Goal: Task Accomplishment & Management: Complete application form

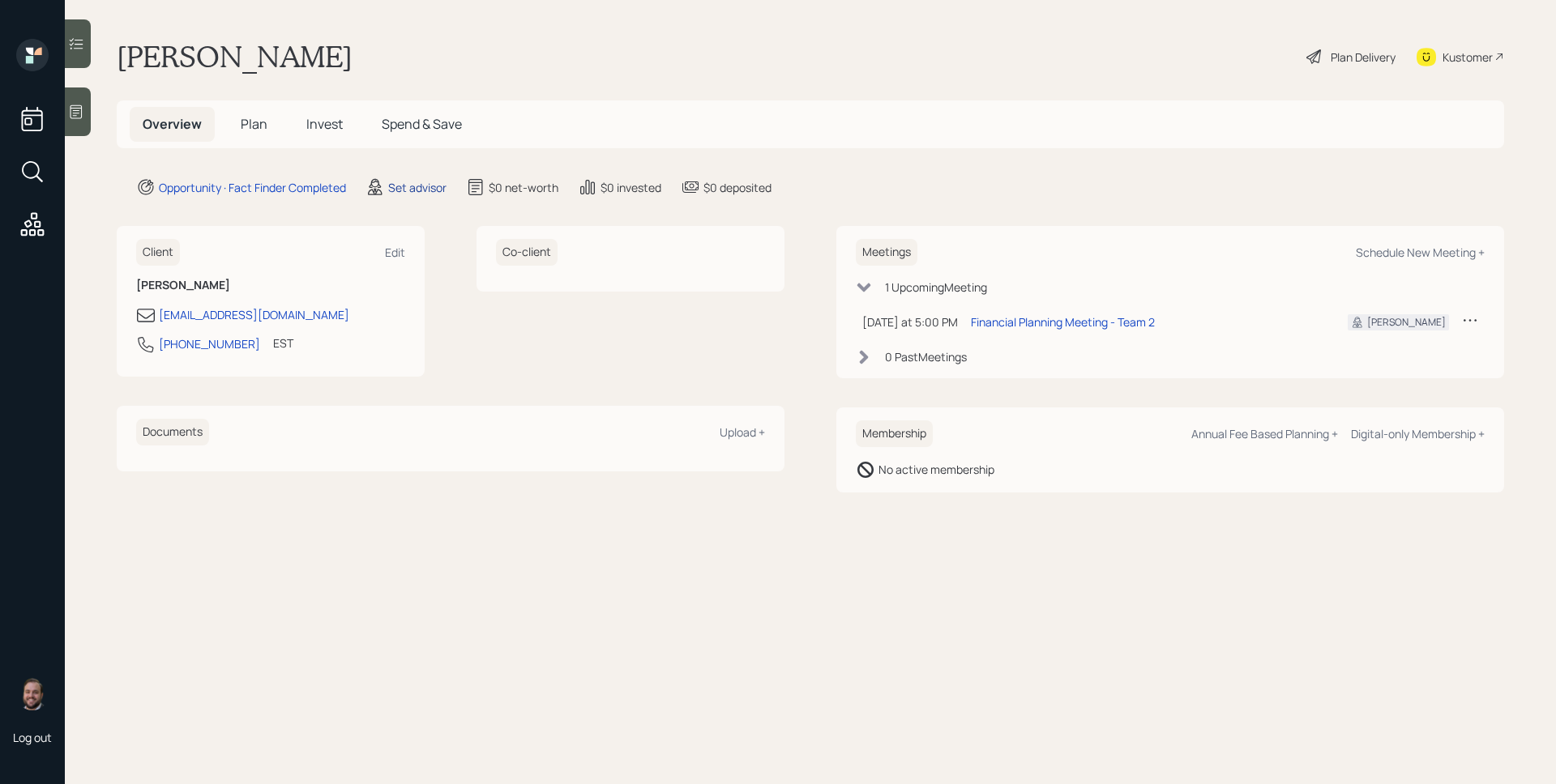
click at [416, 183] on div "Set advisor" at bounding box center [417, 188] width 58 height 17
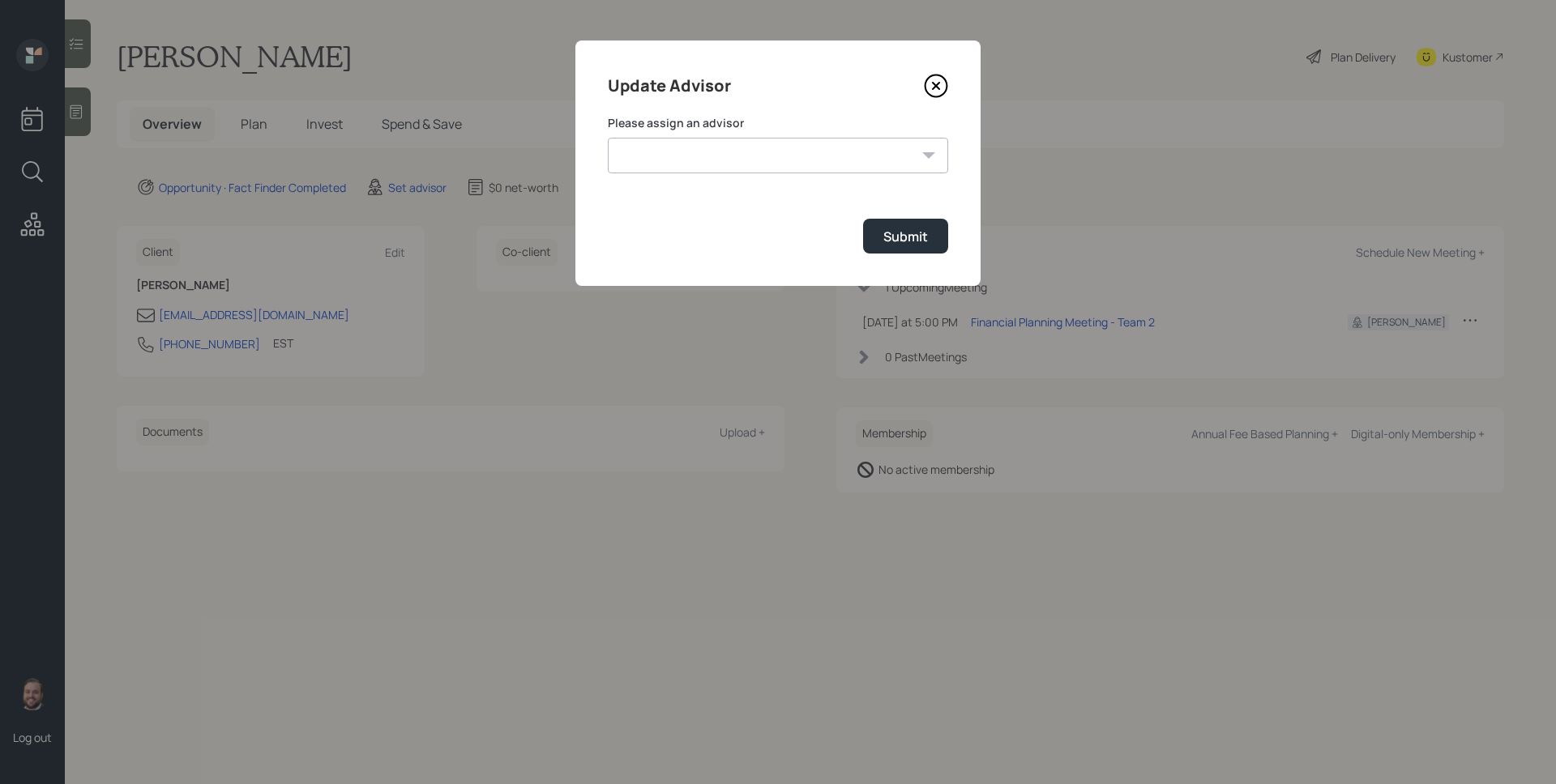
click at [666, 163] on select "[PERSON_NAME] [PERSON_NAME] End [PERSON_NAME] [PERSON_NAME] [PERSON_NAME] [PERS…" at bounding box center [778, 155] width 340 height 36
select select "d946c976-65aa-4529-ac9d-02c4f1114fc0"
click at [607, 138] on select "[PERSON_NAME] [PERSON_NAME] End [PERSON_NAME] [PERSON_NAME] [PERSON_NAME] [PERS…" at bounding box center [778, 155] width 340 height 36
drag, startPoint x: 914, startPoint y: 242, endPoint x: 656, endPoint y: 199, distance: 261.6
click at [914, 242] on div "Submit" at bounding box center [905, 236] width 44 height 18
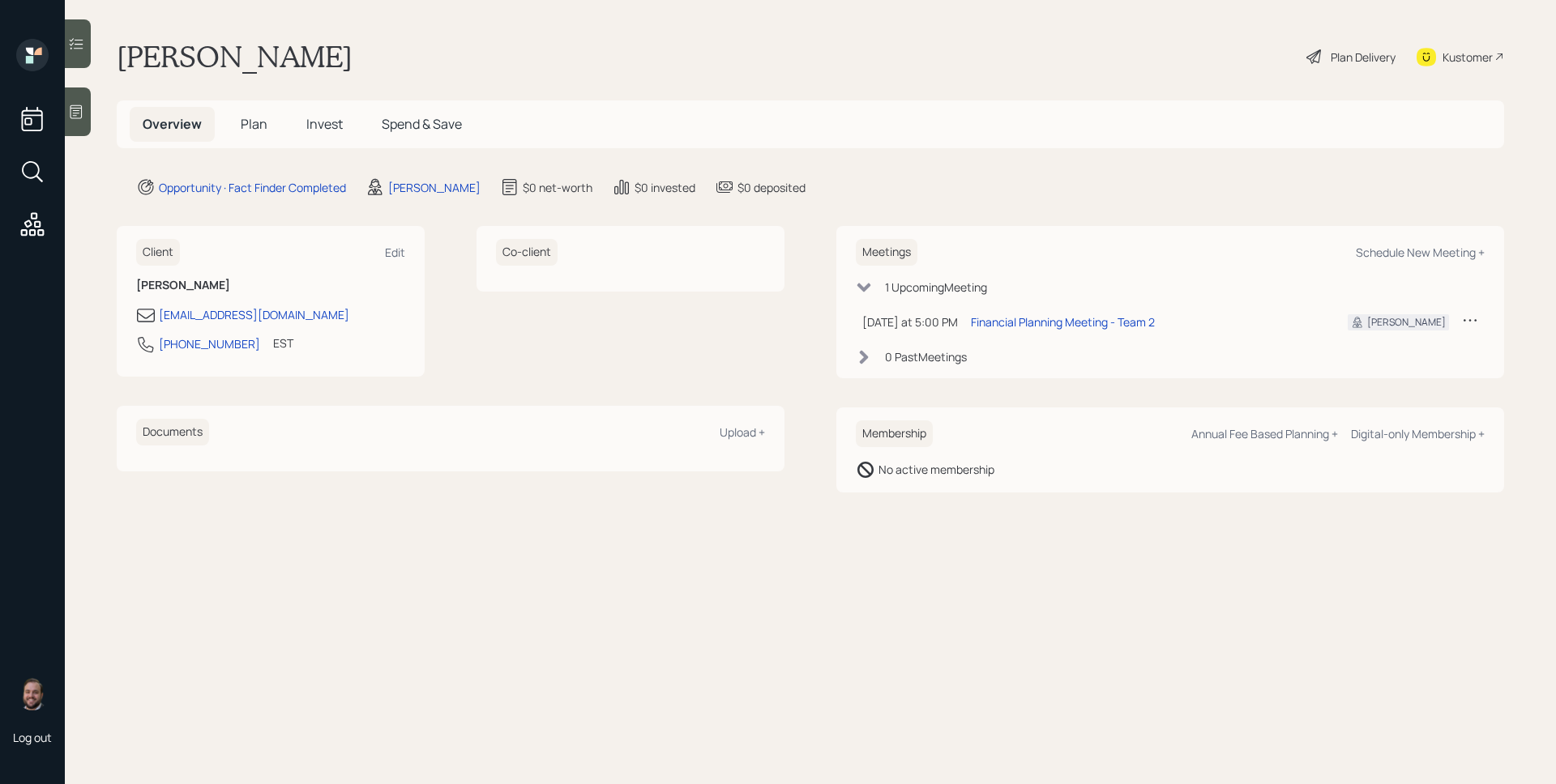
click at [69, 120] on div at bounding box center [78, 112] width 26 height 48
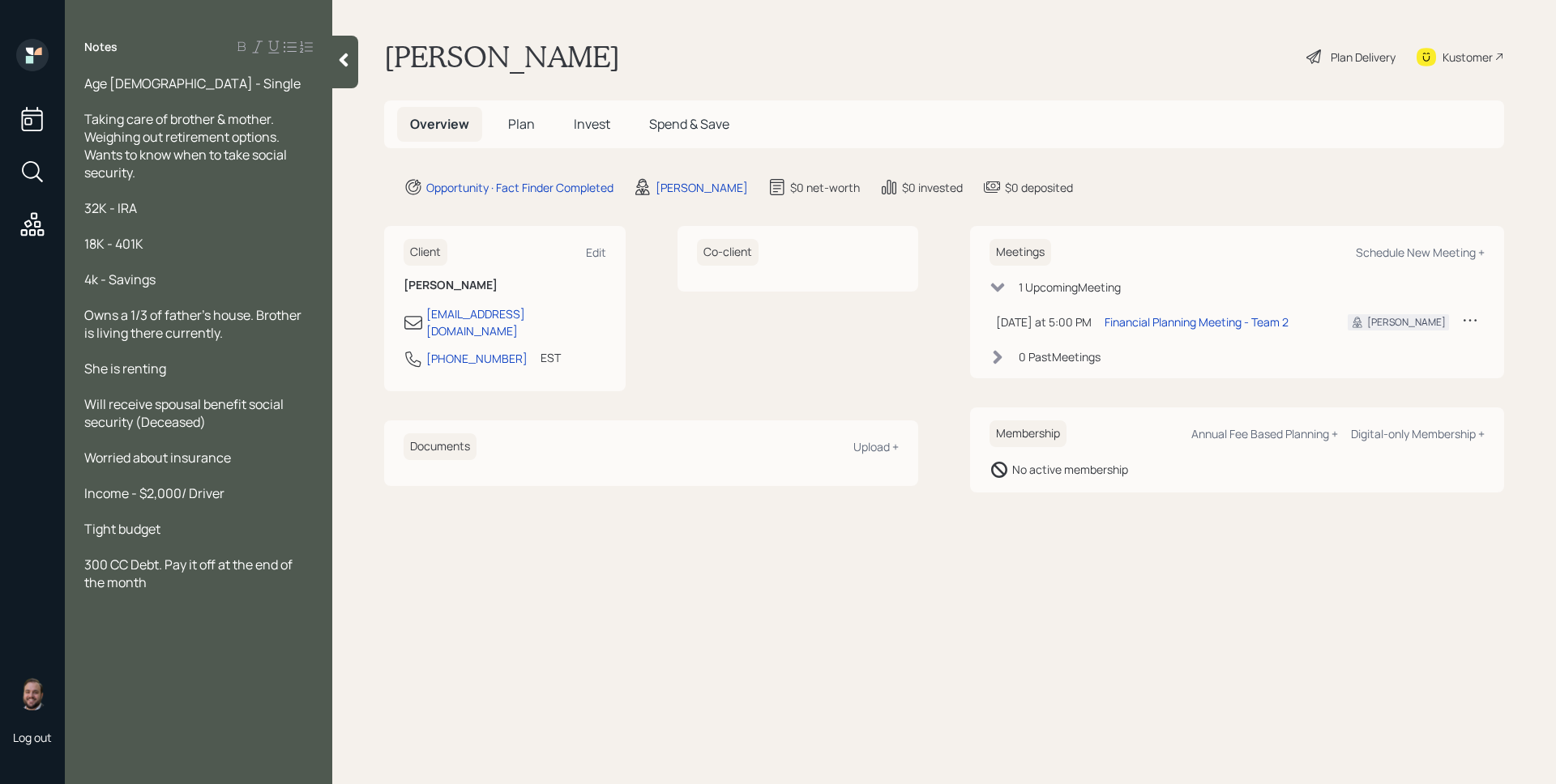
click at [522, 123] on span "Plan" at bounding box center [521, 123] width 27 height 18
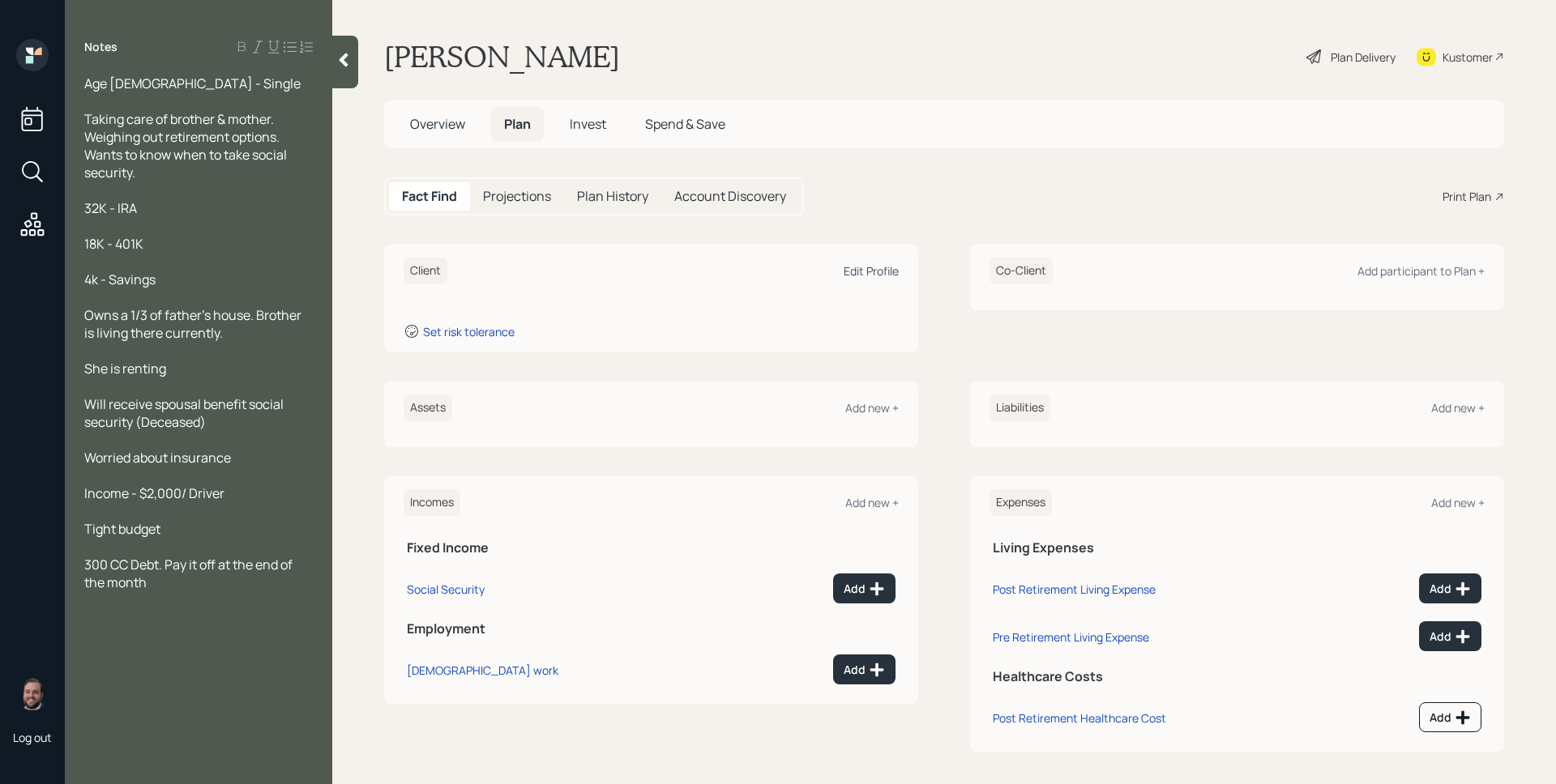
click at [858, 275] on div "Edit Profile" at bounding box center [871, 271] width 55 height 15
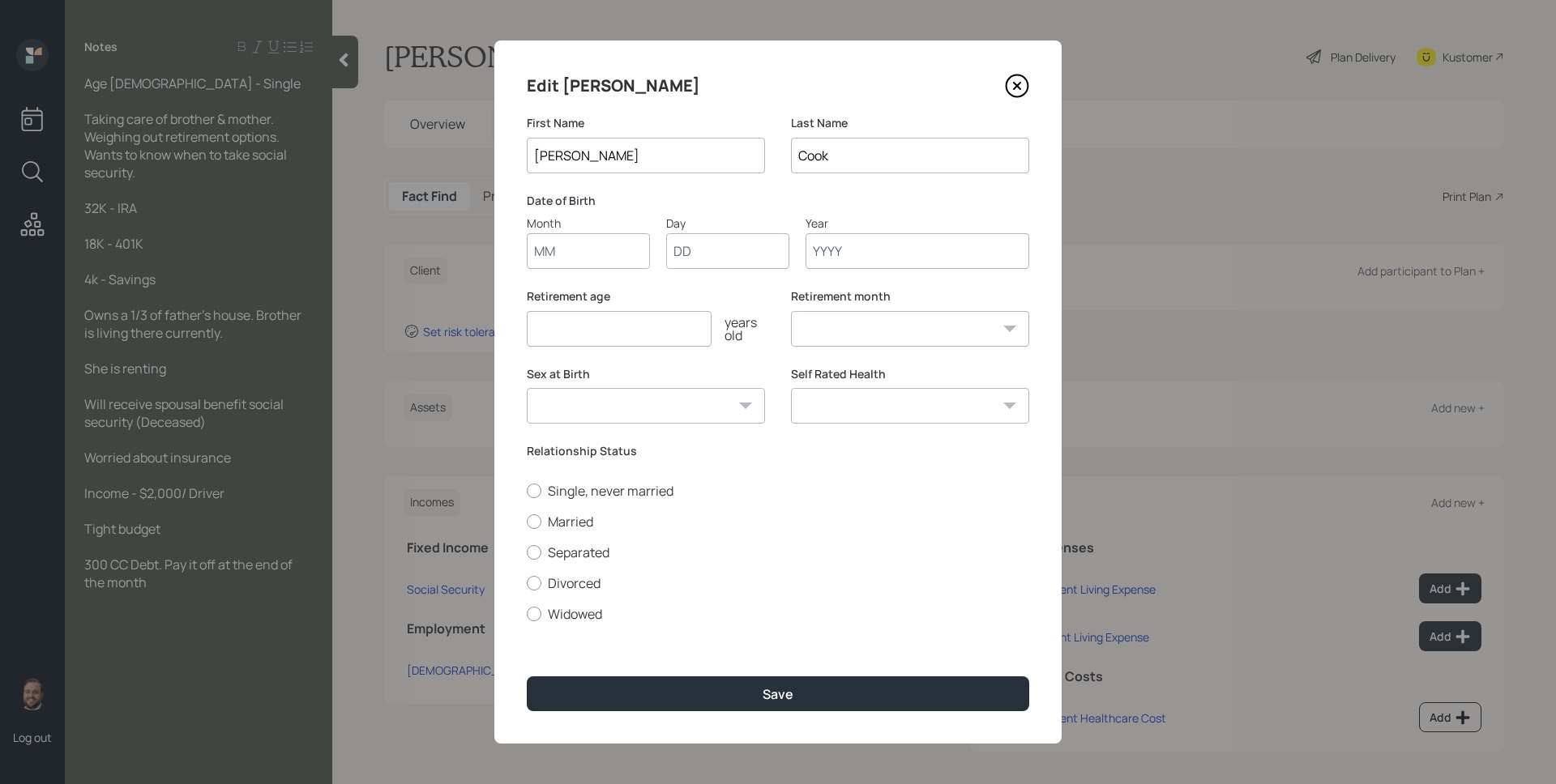
click at [565, 259] on input "Month" at bounding box center [588, 251] width 123 height 36
type input "01"
type input "1962"
select select "1"
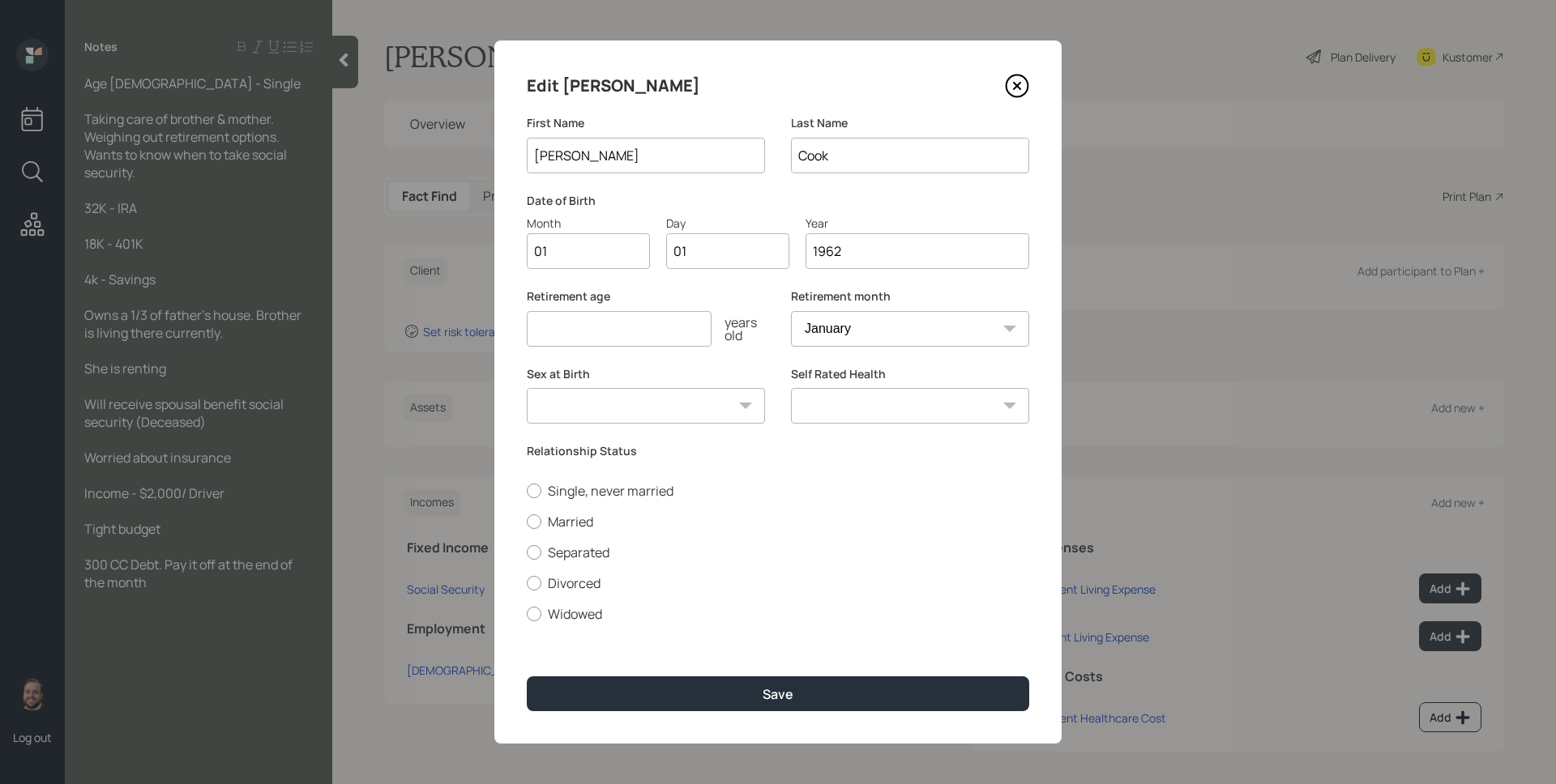
type input "1962"
click at [544, 335] on input "number" at bounding box center [618, 329] width 184 height 36
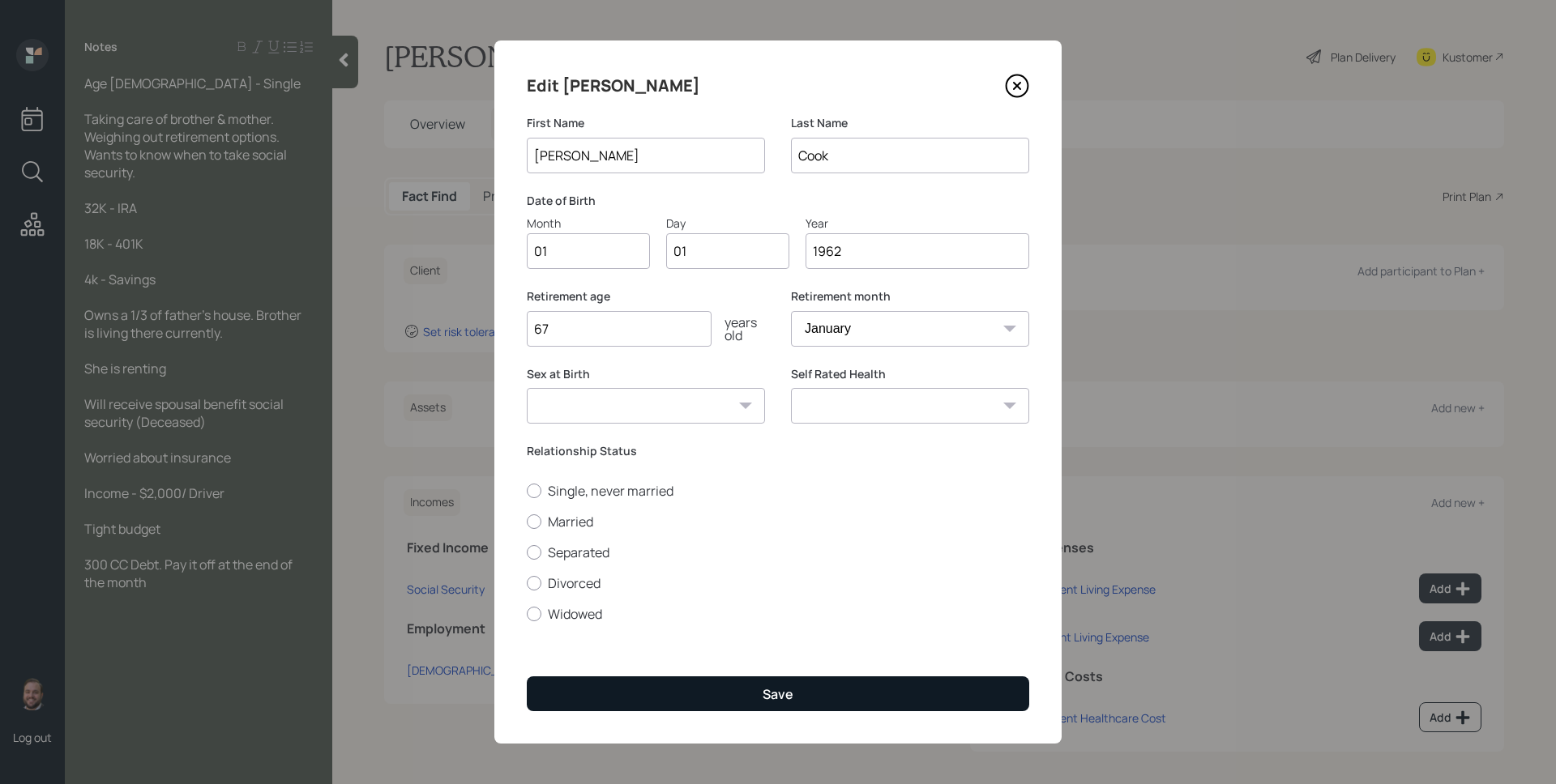
type input "67"
click at [748, 696] on button "Save" at bounding box center [778, 694] width 502 height 35
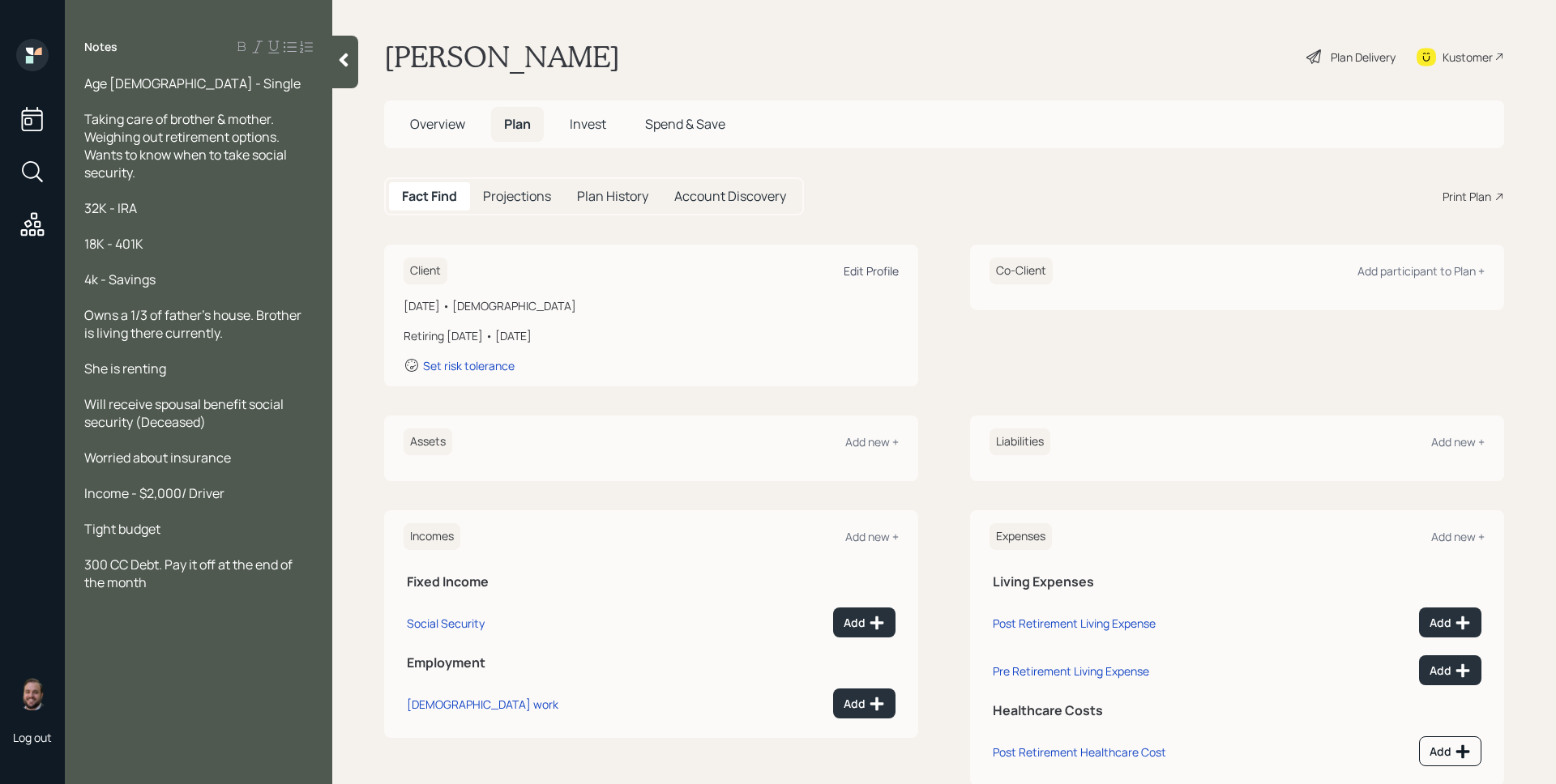
click at [875, 274] on div "Edit Profile" at bounding box center [871, 271] width 55 height 15
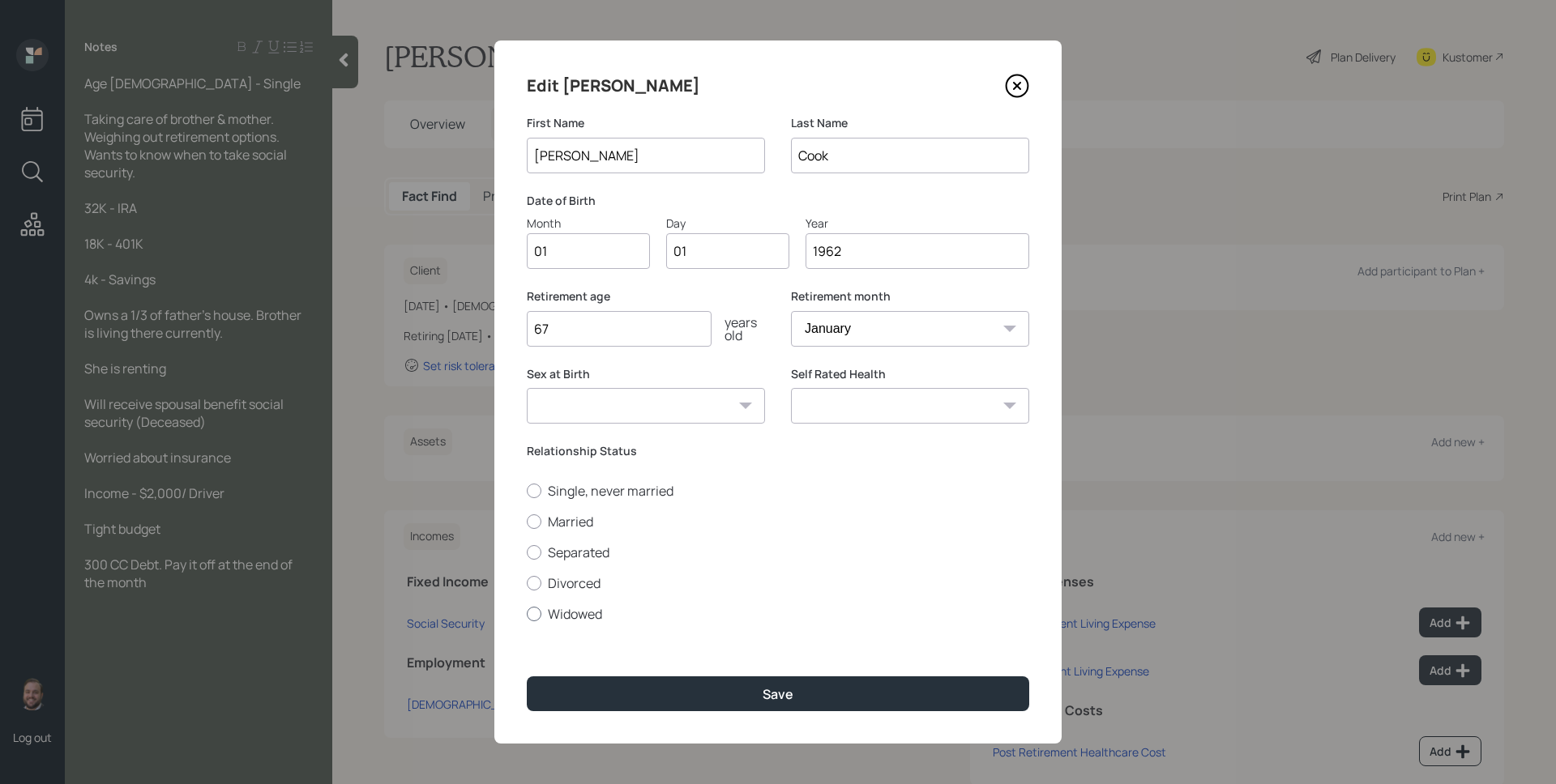
click at [566, 614] on label "Widowed" at bounding box center [778, 613] width 502 height 18
click at [526, 614] on input "Widowed" at bounding box center [526, 613] width 1 height 1
radio input "true"
click at [638, 670] on div "Edit [PERSON_NAME] First Name [PERSON_NAME] Last Name Cook Date of Birth Month …" at bounding box center [778, 392] width 567 height 703
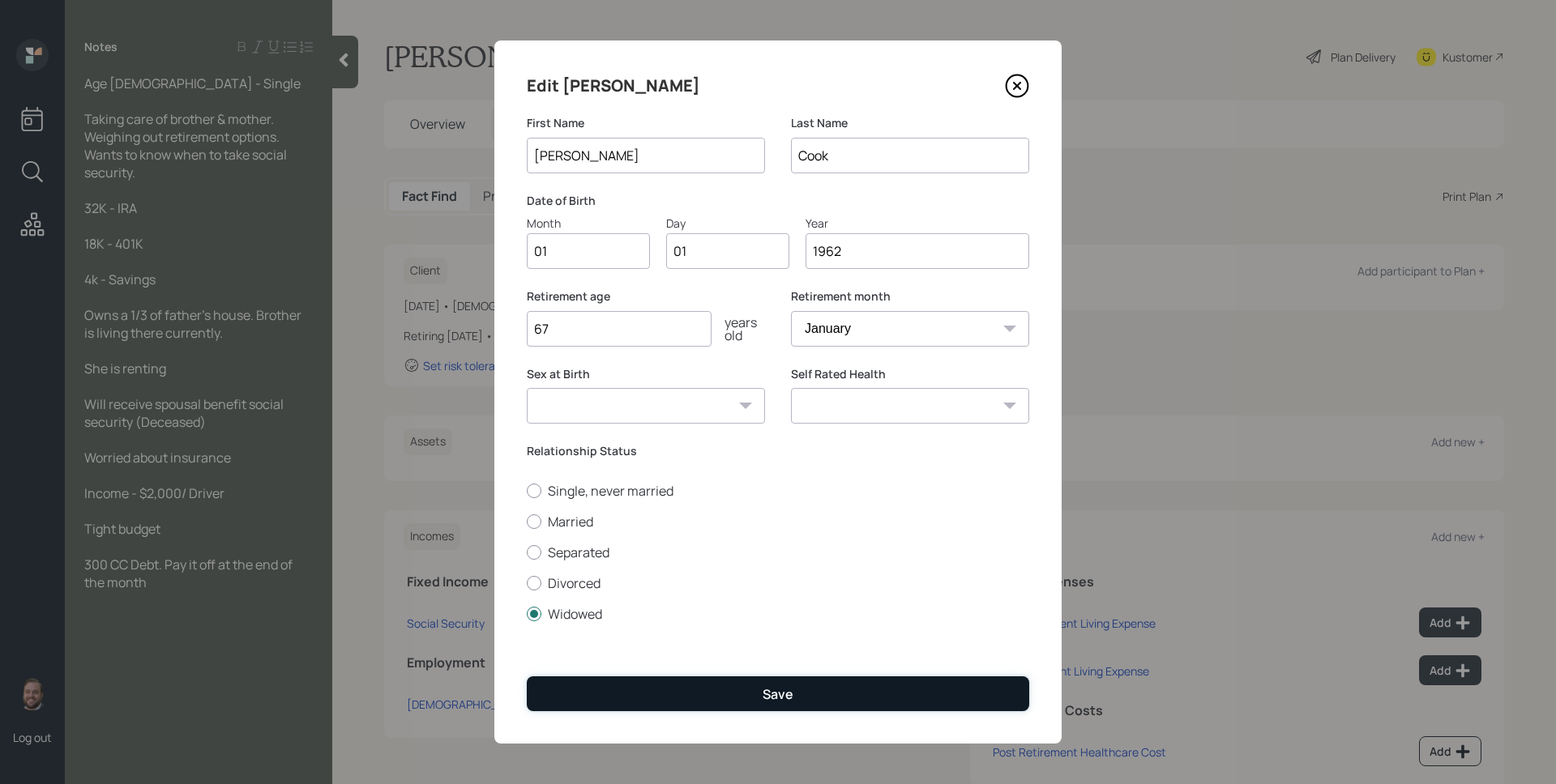
click at [652, 682] on button "Save" at bounding box center [778, 694] width 502 height 35
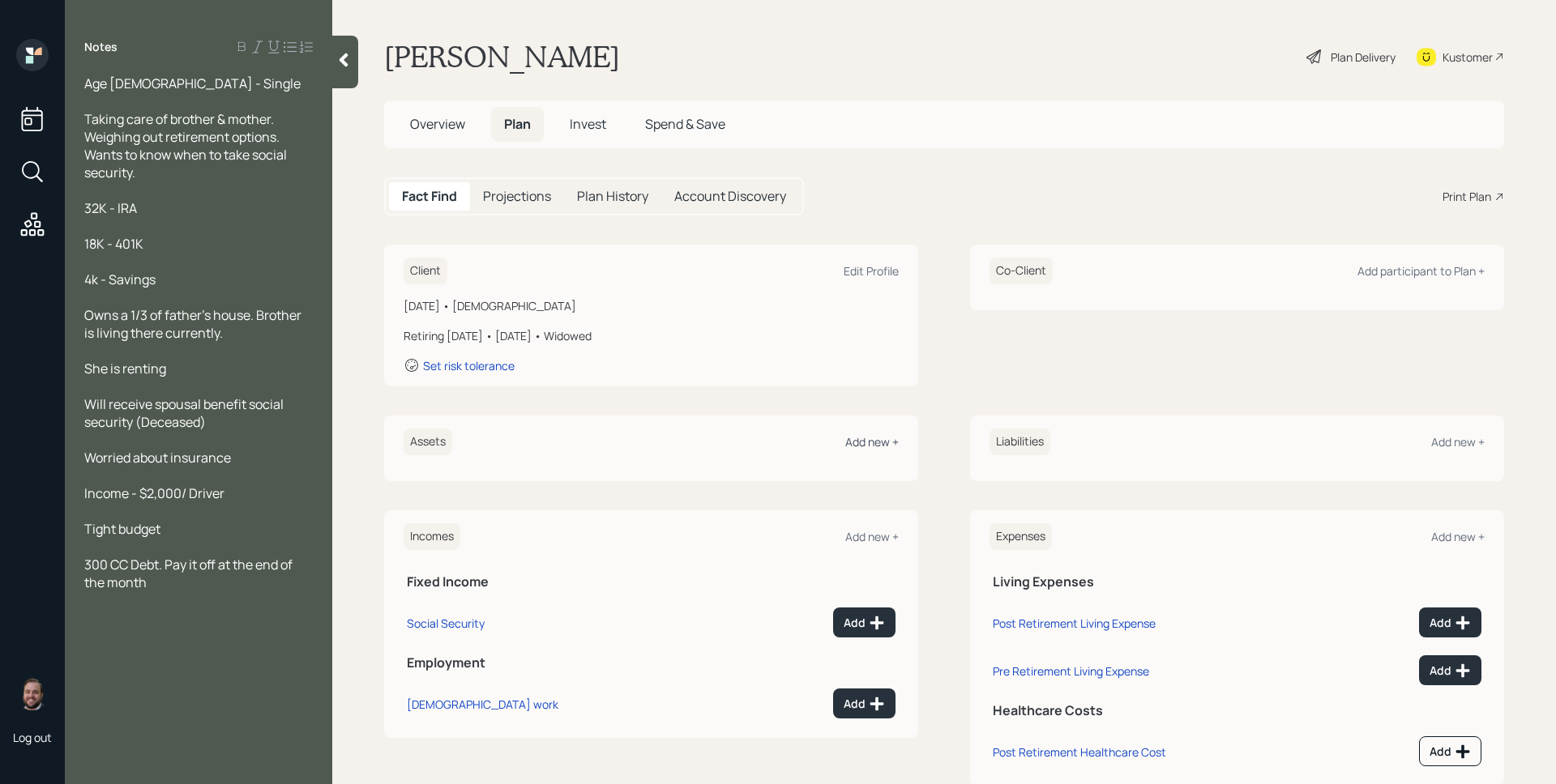
click at [845, 441] on div "Add new +" at bounding box center [872, 442] width 53 height 15
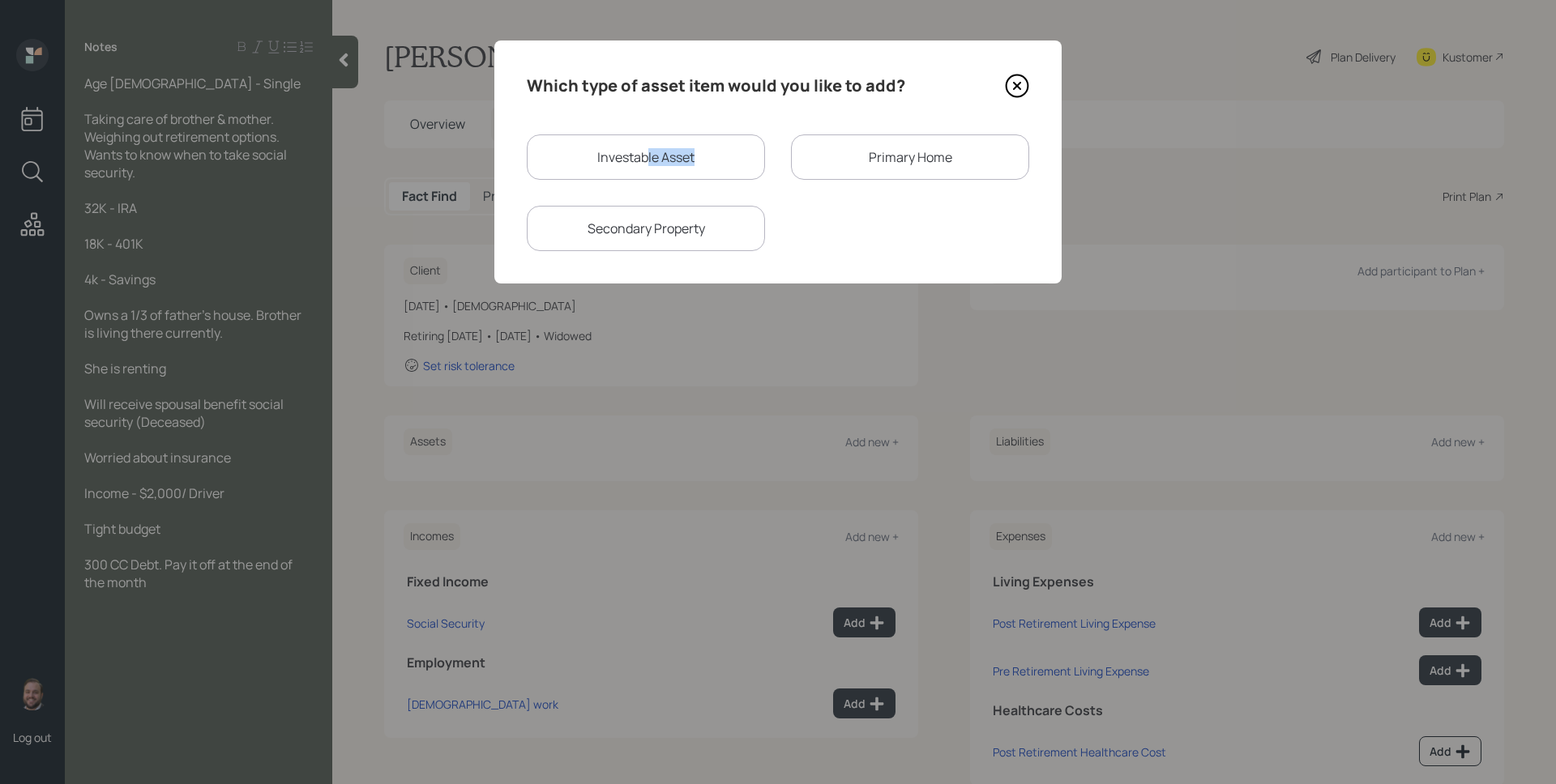
click at [645, 165] on div "Investable Asset" at bounding box center [646, 157] width 239 height 45
select select "taxable"
select select "balanced"
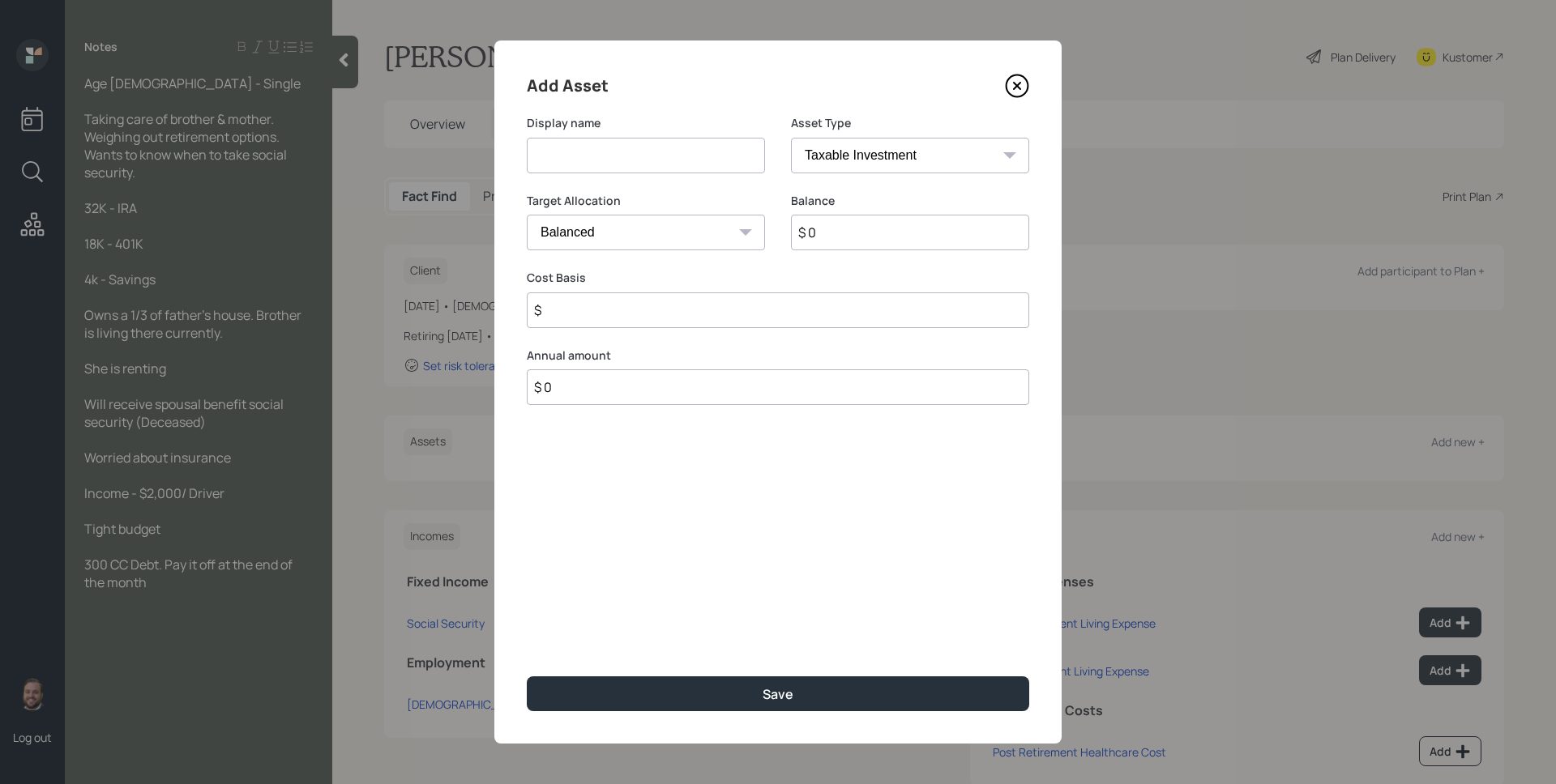
click at [645, 165] on input at bounding box center [646, 155] width 239 height 36
type input "IRA"
click at [947, 149] on select "SEP [PERSON_NAME] IRA 401(k) [PERSON_NAME] 401(k) 403(b) [PERSON_NAME] 403(b) 4…" at bounding box center [910, 155] width 239 height 36
select select "ira"
click at [791, 138] on select "SEP [PERSON_NAME] IRA 401(k) [PERSON_NAME] 401(k) 403(b) [PERSON_NAME] 403(b) 4…" at bounding box center [910, 155] width 239 height 36
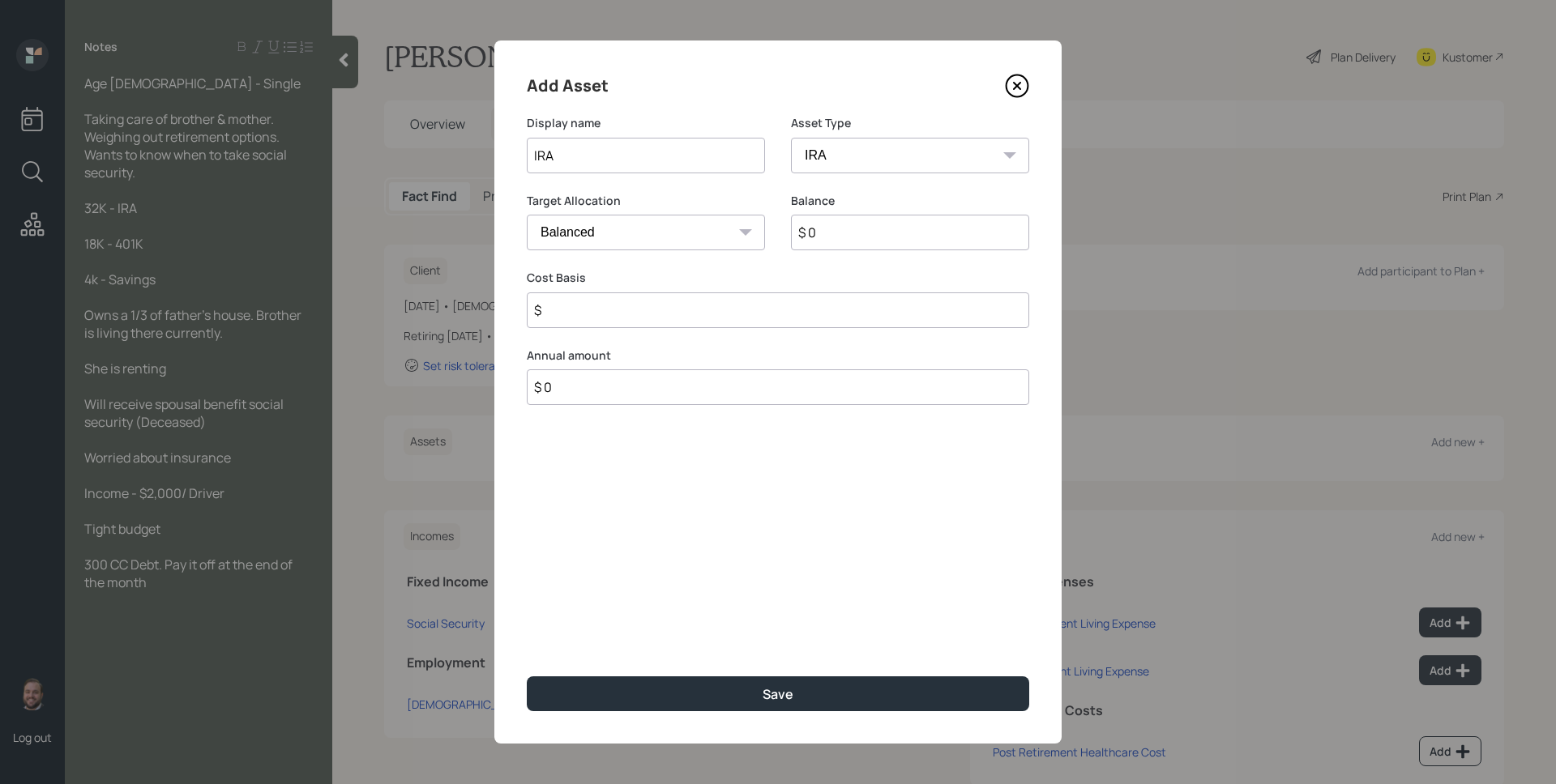
type input "$"
click at [847, 241] on input "$ 0" at bounding box center [910, 232] width 239 height 36
type input "$ 32,000"
type input "$ 0"
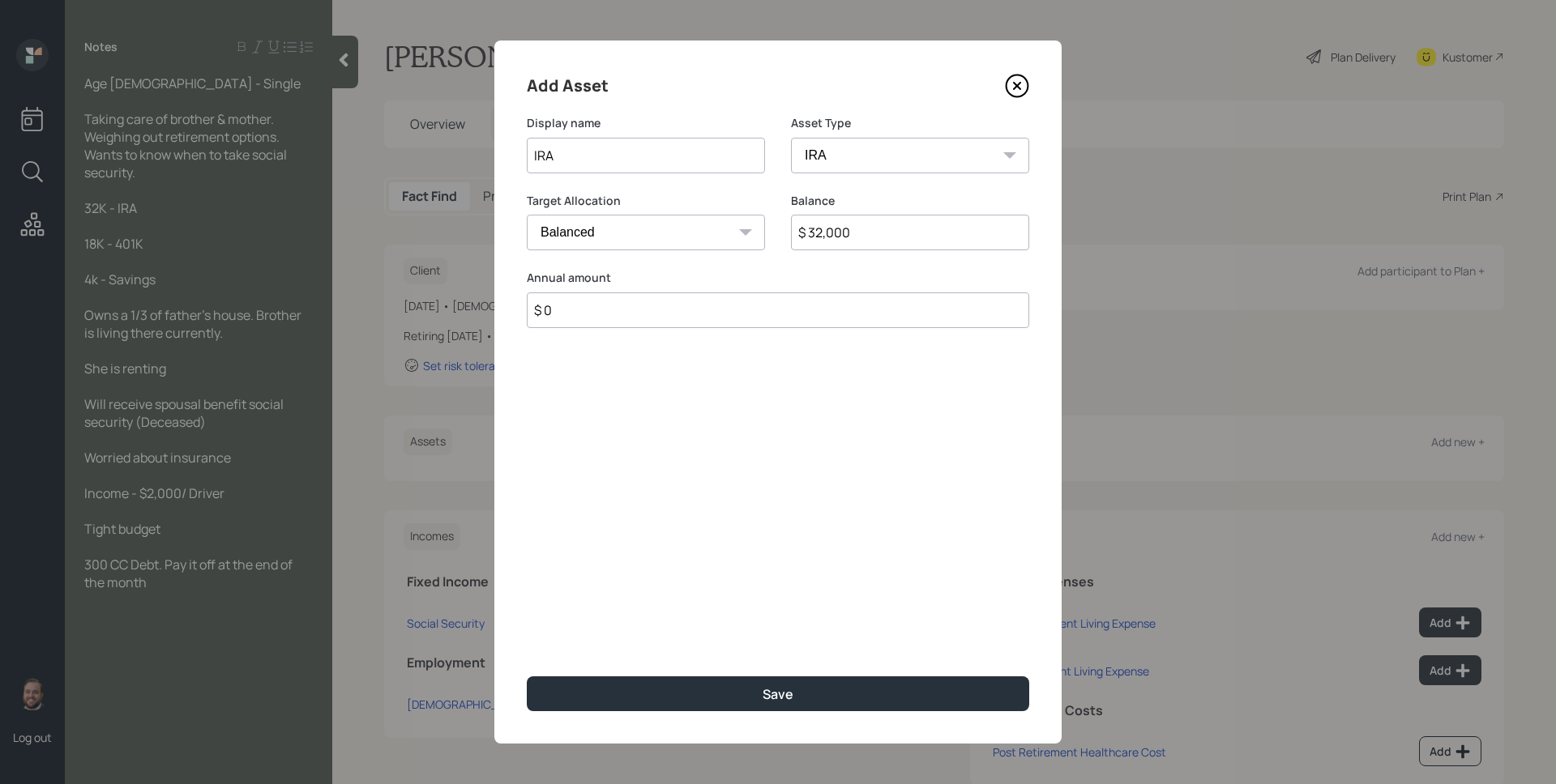
click at [526, 676] on button "Save" at bounding box center [778, 694] width 502 height 35
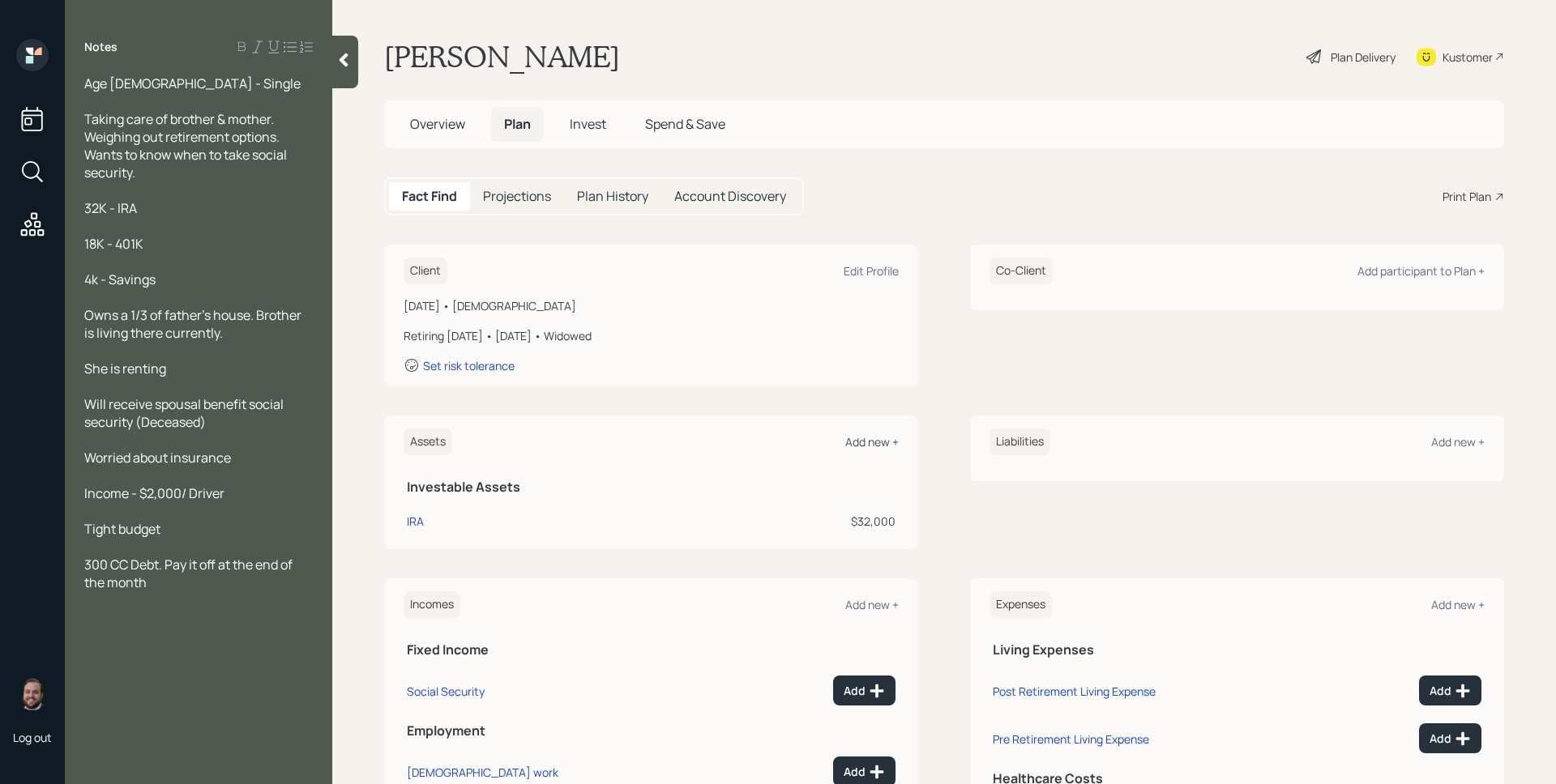
click at [866, 445] on div "Add new +" at bounding box center [872, 442] width 53 height 15
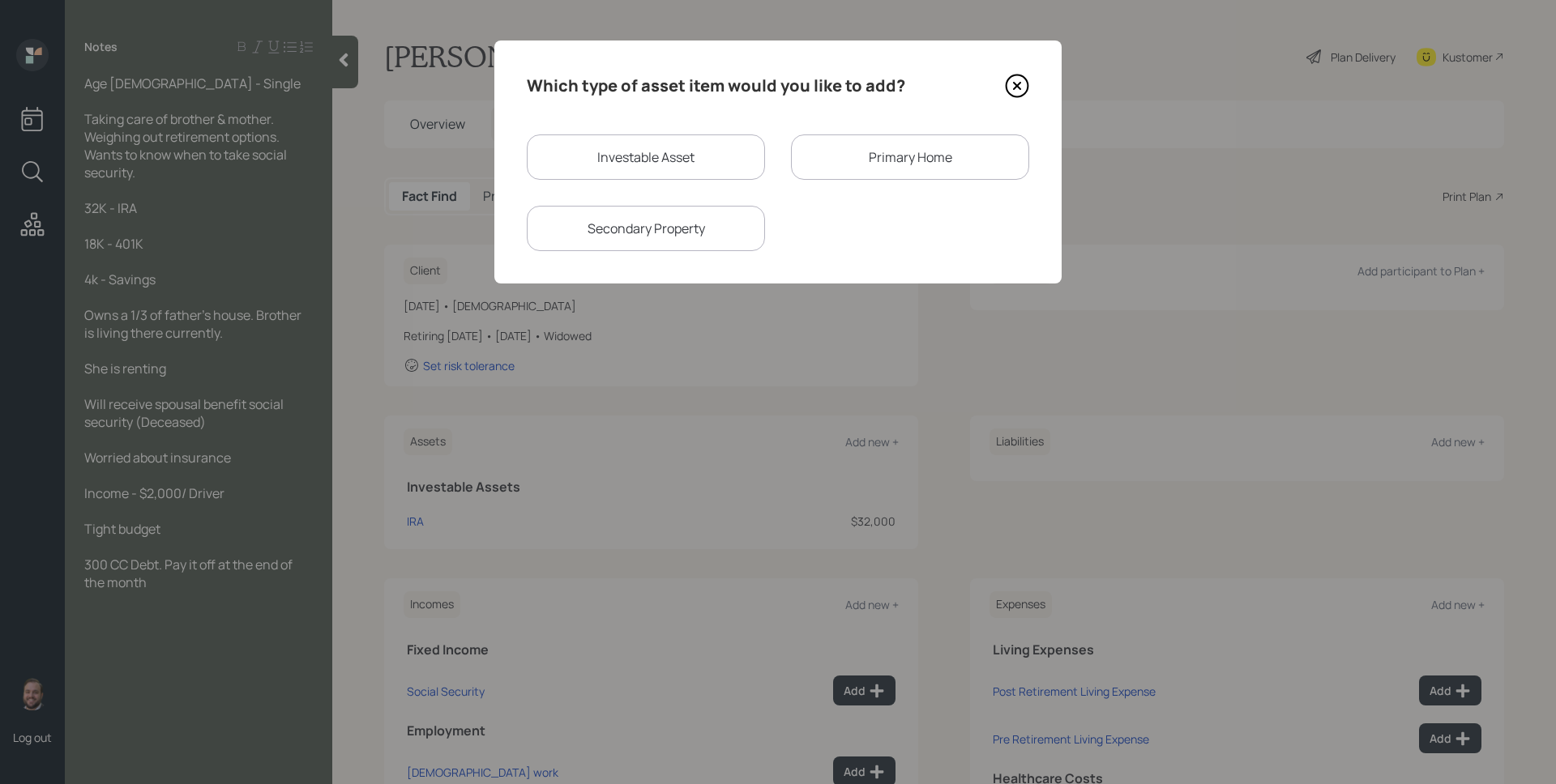
click at [713, 135] on div "Investable Asset" at bounding box center [646, 157] width 239 height 45
select select "taxable"
select select "balanced"
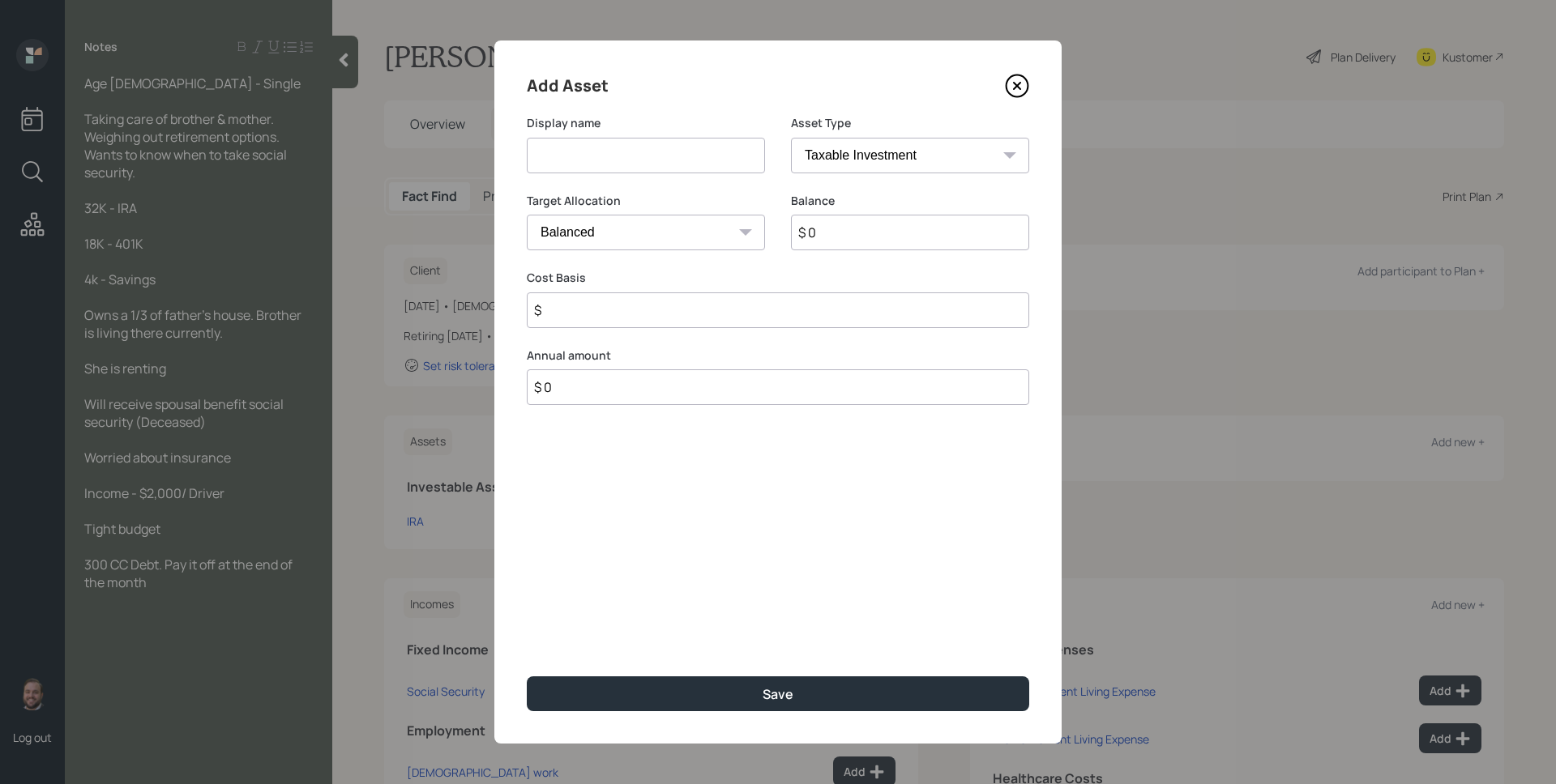
click at [688, 142] on input at bounding box center [646, 155] width 239 height 36
type input "401k"
click at [960, 144] on select "SEP [PERSON_NAME] IRA 401(k) [PERSON_NAME] 401(k) 403(b) [PERSON_NAME] 403(b) 4…" at bounding box center [910, 155] width 239 height 36
select select "company_sponsored"
click at [791, 138] on select "SEP [PERSON_NAME] IRA 401(k) [PERSON_NAME] 401(k) 403(b) [PERSON_NAME] 403(b) 4…" at bounding box center [910, 155] width 239 height 36
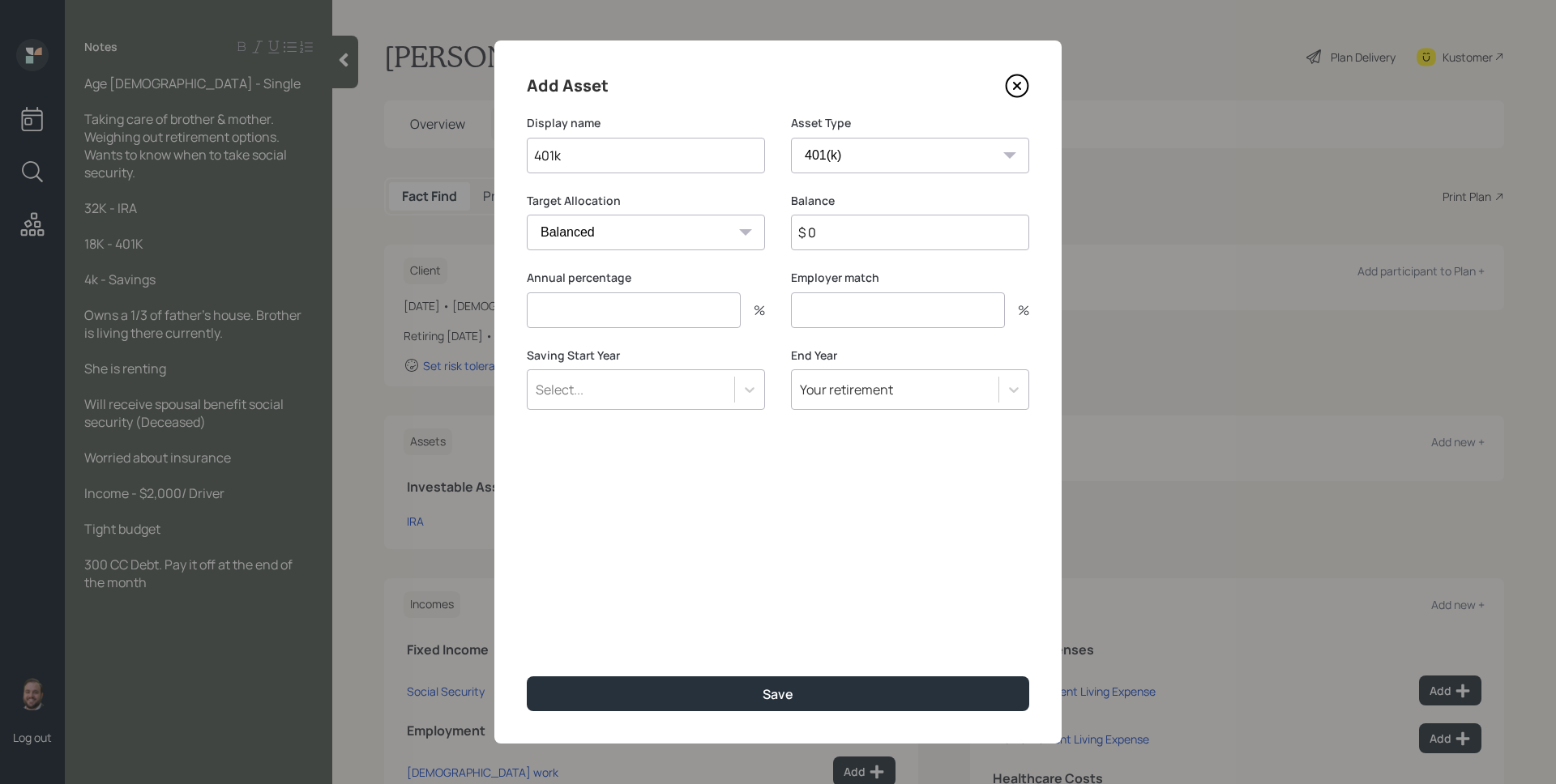
click at [848, 235] on input "$ 0" at bounding box center [910, 232] width 239 height 36
type input "$ 18,000"
type input "0"
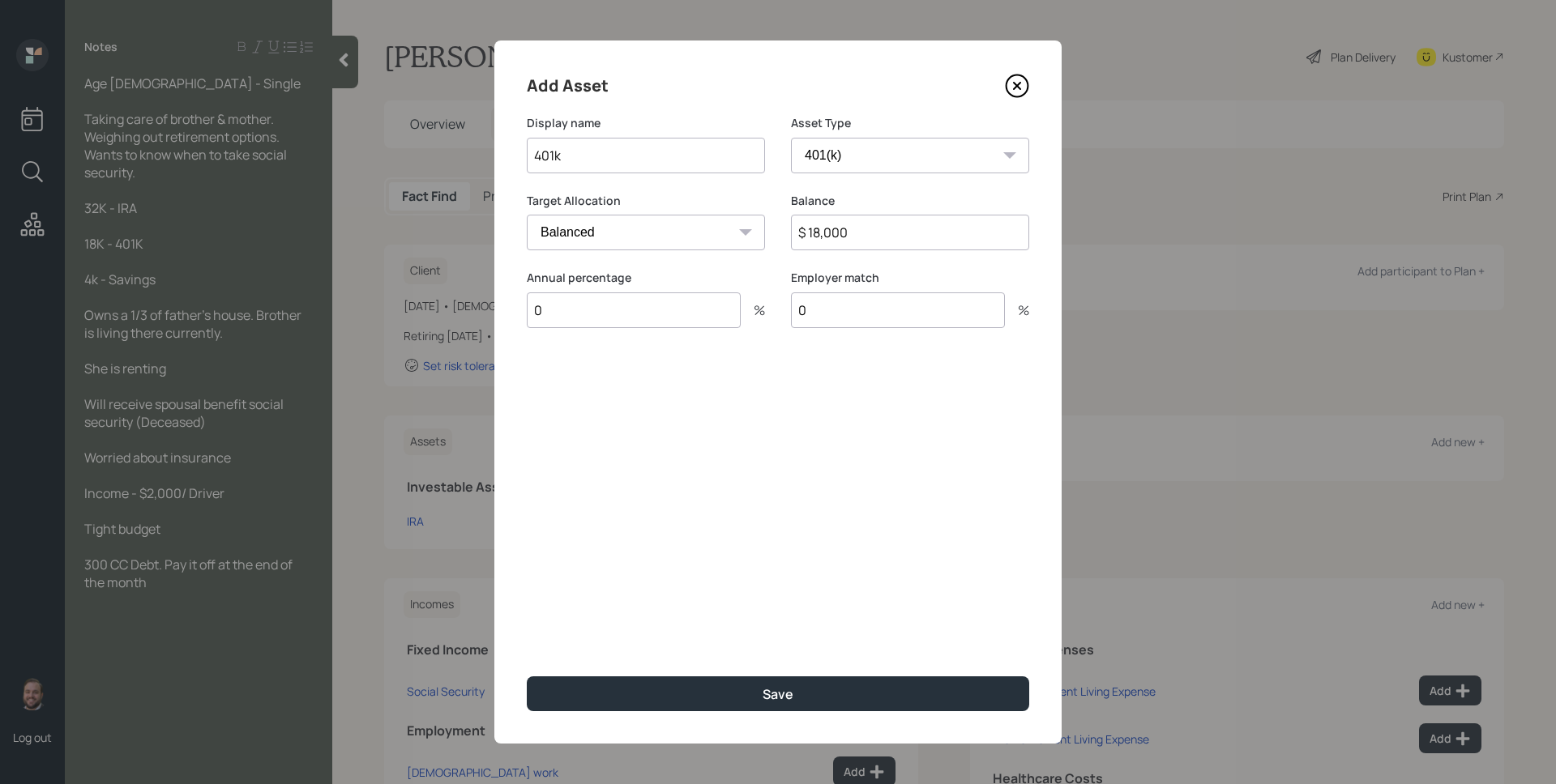
click at [526, 676] on button "Save" at bounding box center [778, 694] width 502 height 35
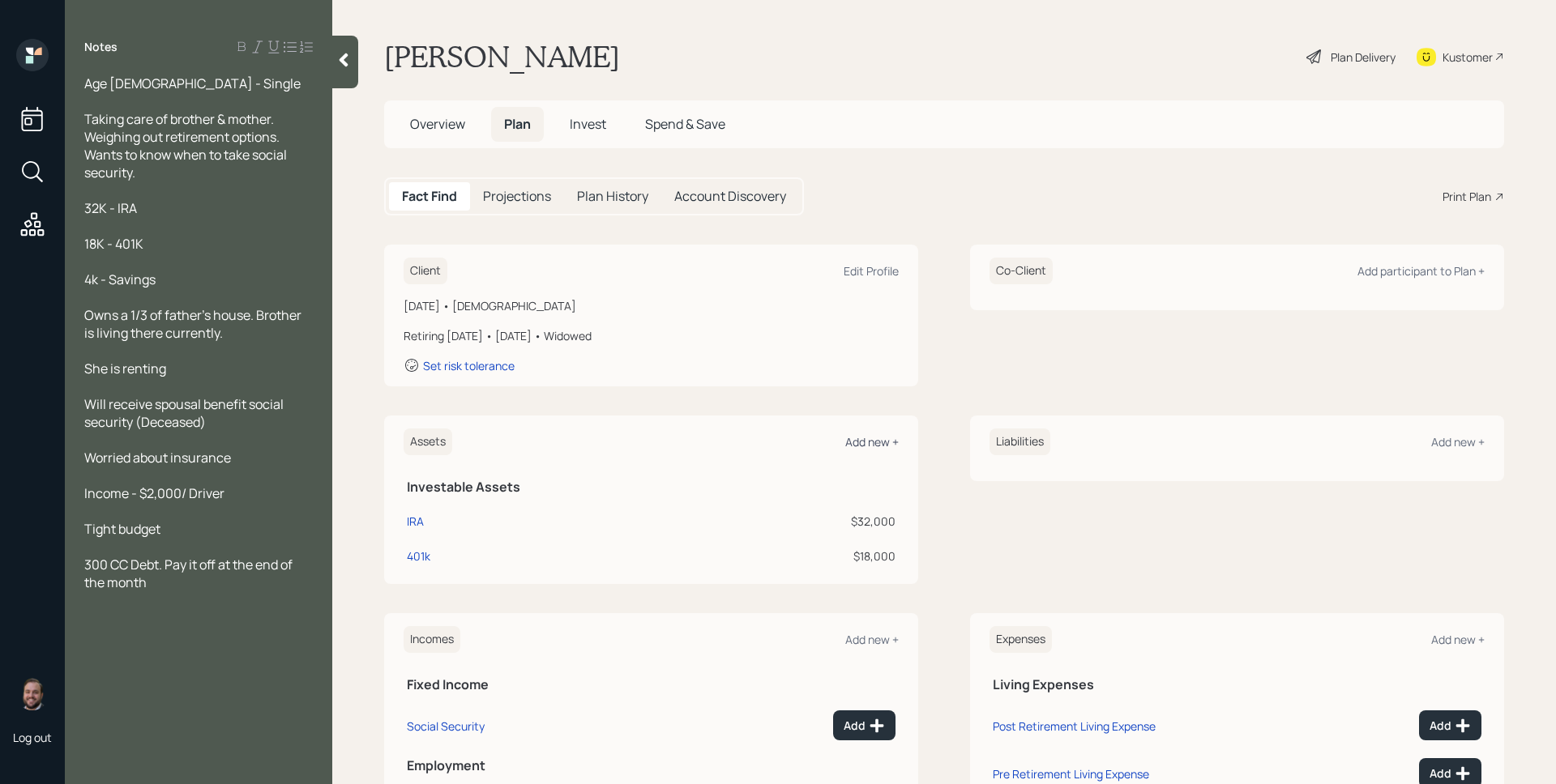
click at [887, 441] on div "Add new +" at bounding box center [872, 442] width 53 height 15
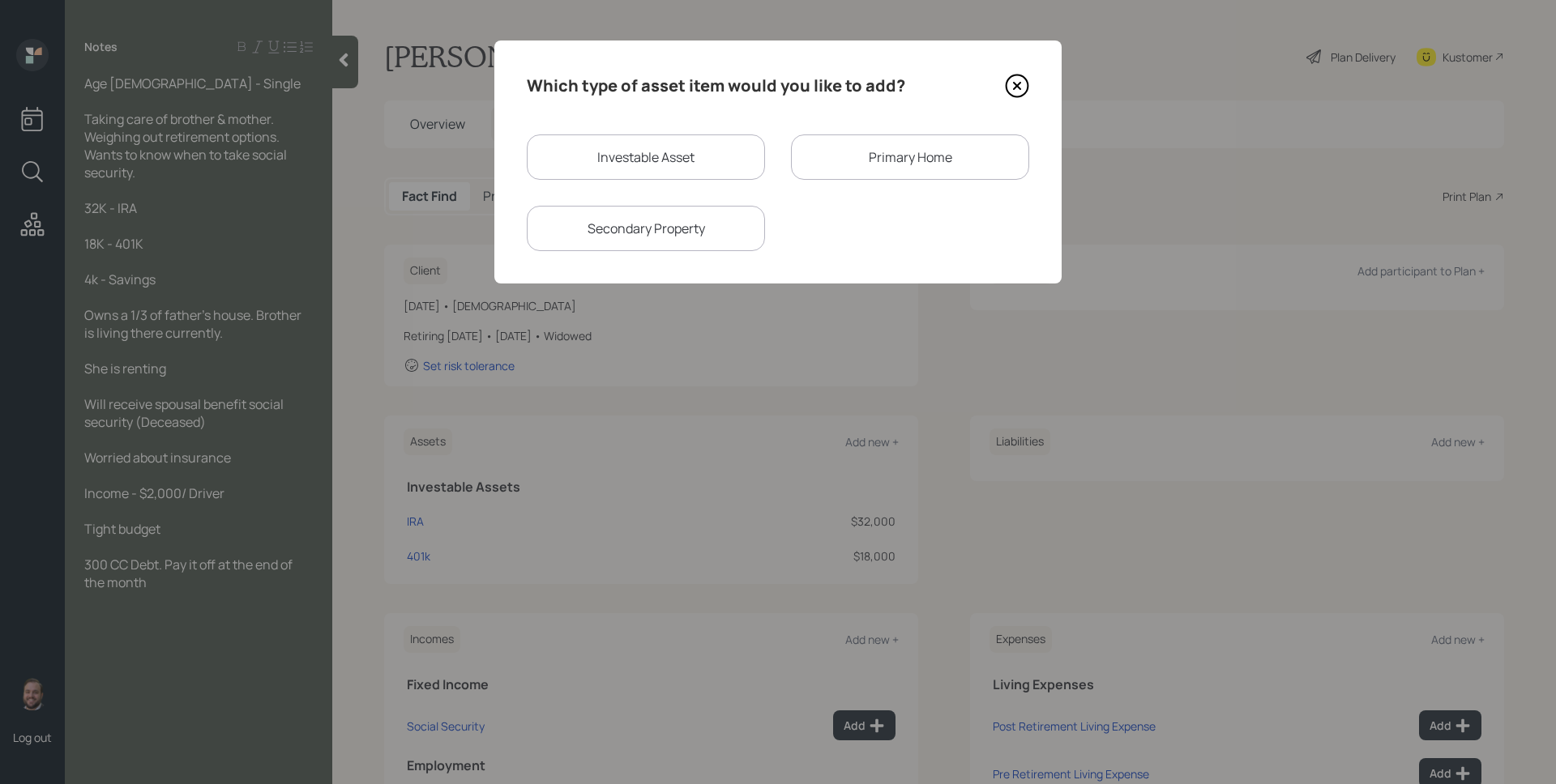
click at [636, 153] on div "Investable Asset" at bounding box center [646, 157] width 239 height 45
select select "taxable"
select select "balanced"
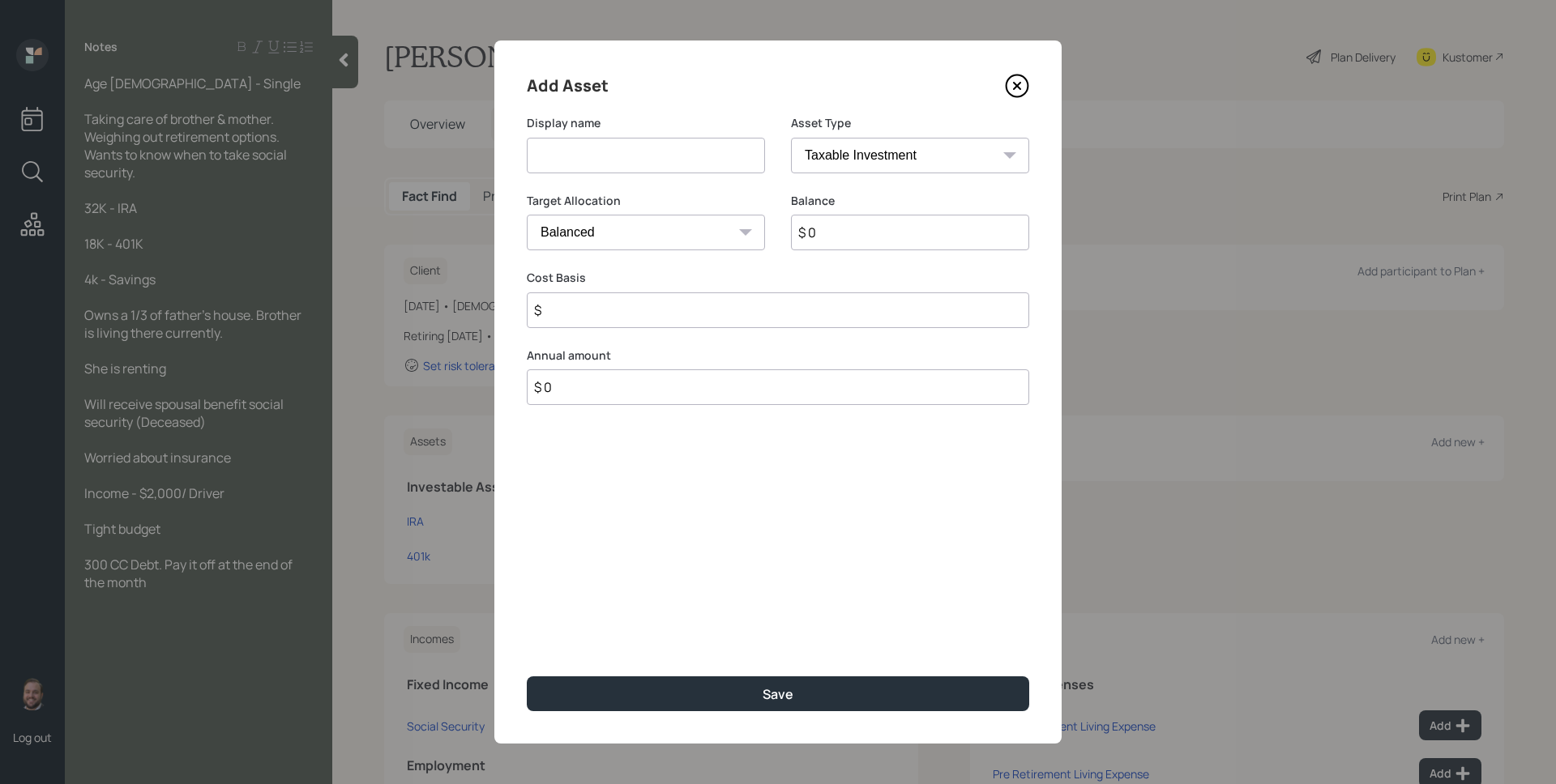
click at [636, 153] on input at bounding box center [646, 155] width 239 height 36
type input "Savings"
click at [943, 169] on select "SEP [PERSON_NAME] IRA 401(k) [PERSON_NAME] 401(k) 403(b) [PERSON_NAME] 403(b) 4…" at bounding box center [910, 155] width 239 height 36
select select "emergency_fund"
click at [791, 138] on select "SEP [PERSON_NAME] IRA 401(k) [PERSON_NAME] 401(k) 403(b) [PERSON_NAME] 403(b) 4…" at bounding box center [910, 155] width 239 height 36
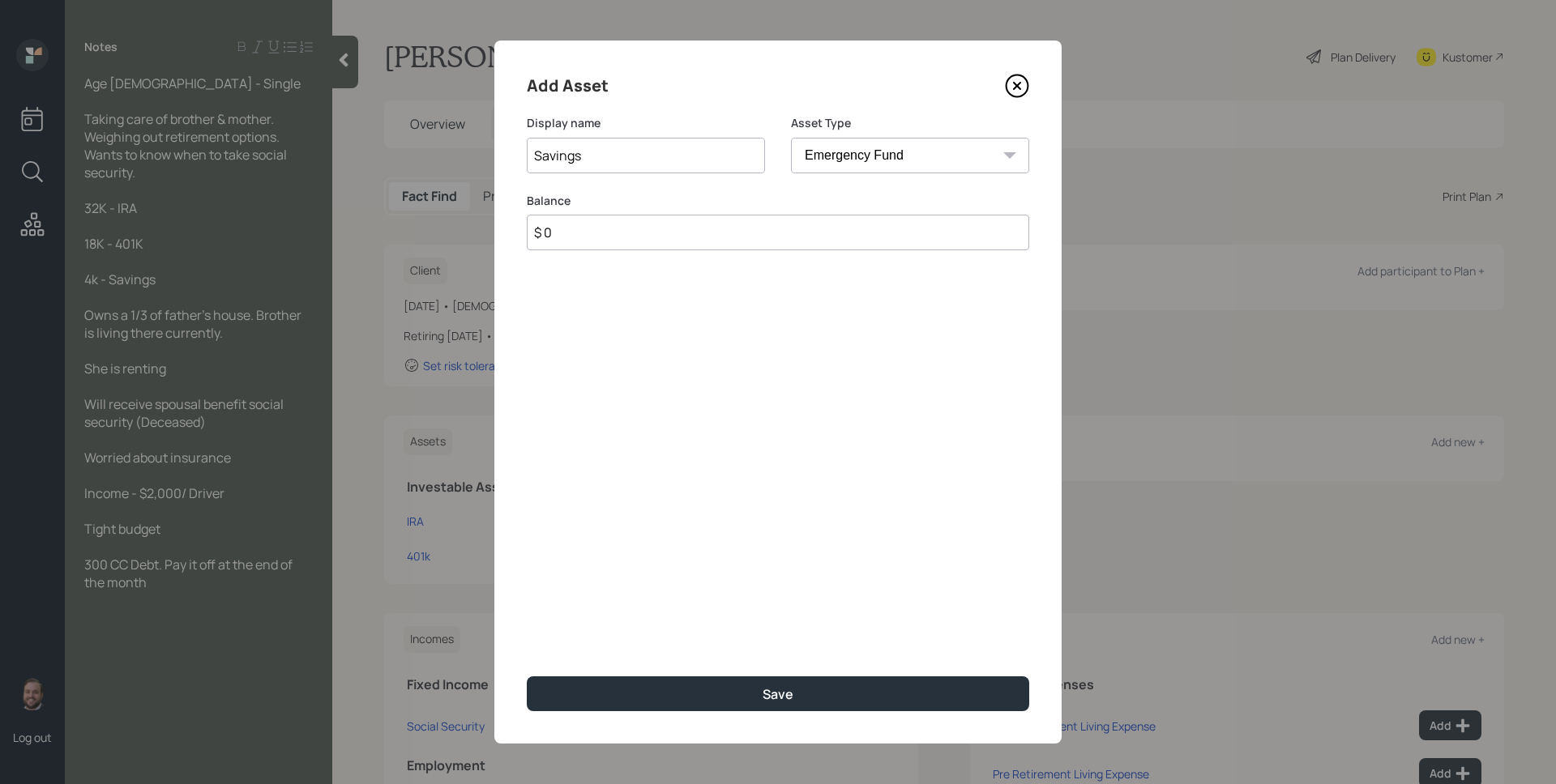
drag, startPoint x: 942, startPoint y: 169, endPoint x: 851, endPoint y: 239, distance: 114.8
click at [851, 239] on input "$ 0" at bounding box center [778, 232] width 502 height 36
type input "$ 4,000"
click at [526, 676] on button "Save" at bounding box center [778, 694] width 502 height 35
